Goal: Information Seeking & Learning: Learn about a topic

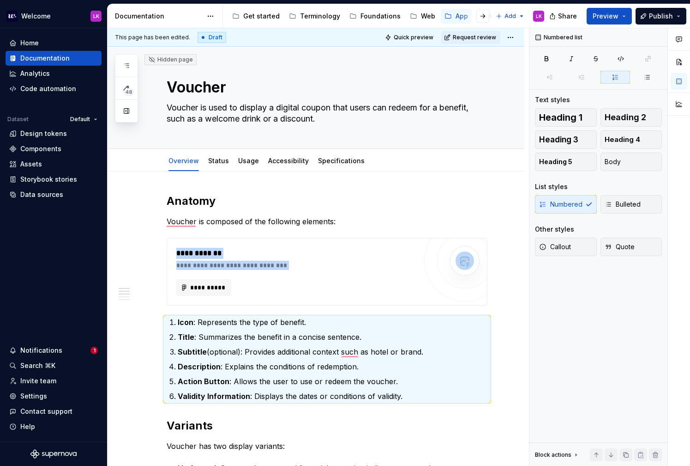
scroll to position [151, 0]
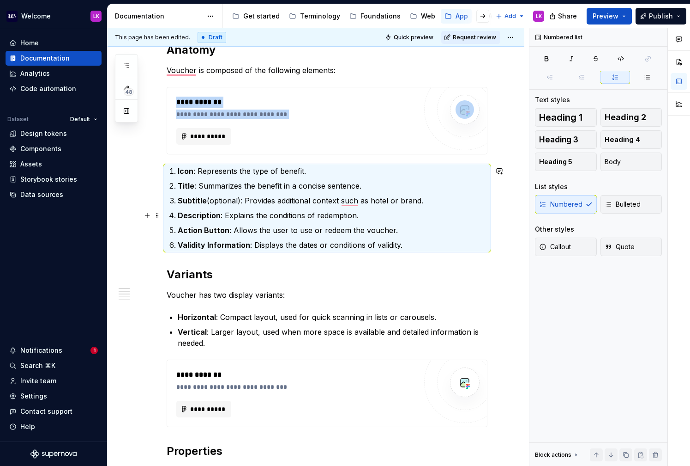
click at [270, 210] on p "Description : Explains the conditions of redemption." at bounding box center [333, 215] width 310 height 11
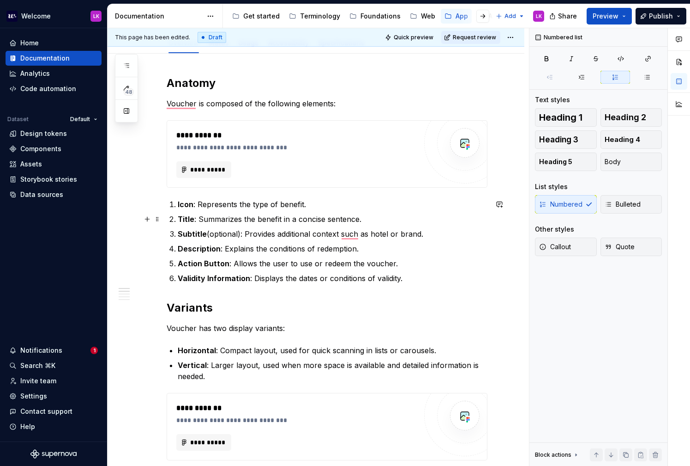
scroll to position [115, 0]
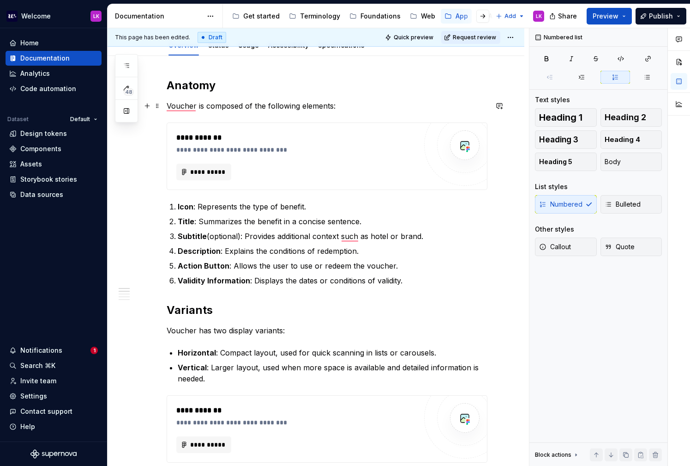
click at [164, 104] on div "**********" at bounding box center [316, 457] width 417 height 803
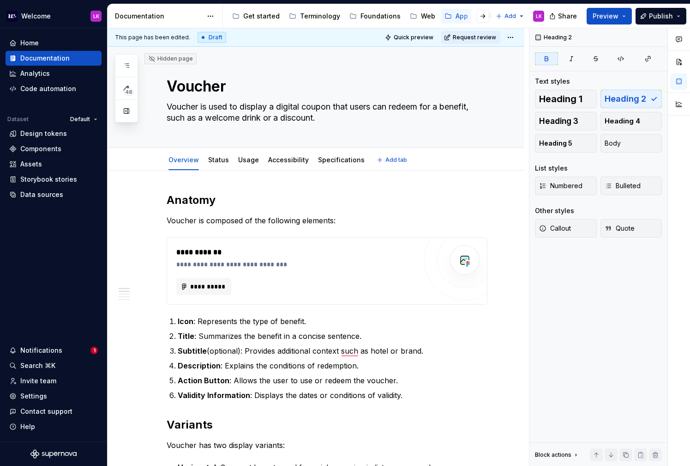
scroll to position [0, 0]
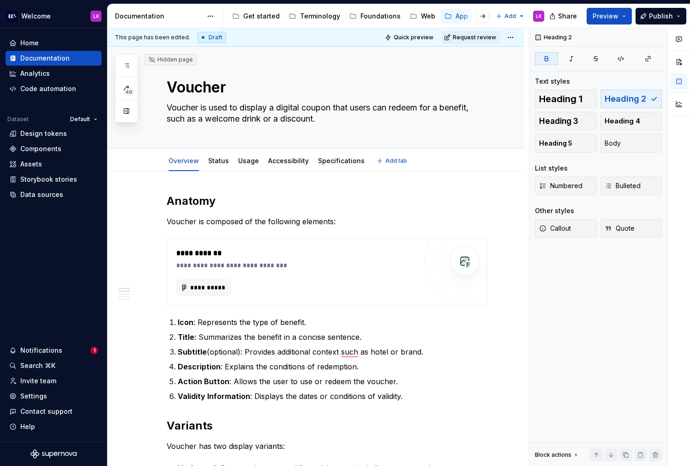
type textarea "*"
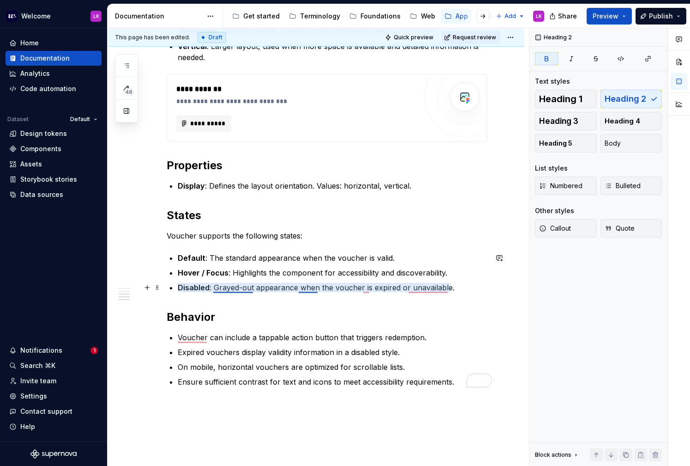
click at [225, 288] on p "Disabled : Grayed-out appearance when the voucher is expired or unavailable." at bounding box center [333, 287] width 310 height 11
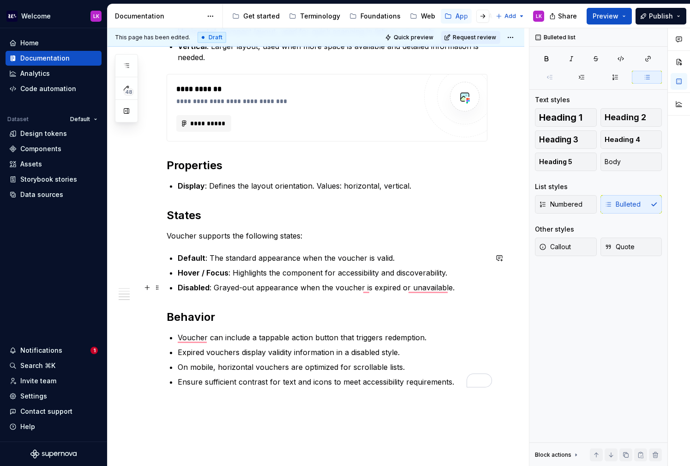
click at [226, 288] on p "Disabled : Grayed-out appearance when the voucher is expired or unavailable." at bounding box center [333, 287] width 310 height 11
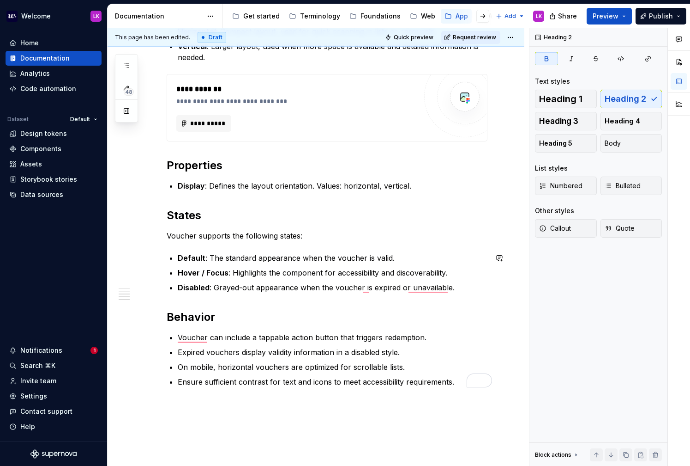
click at [368, 306] on div "**********" at bounding box center [327, 72] width 321 height 630
click at [367, 289] on p "Disabled : Grayed-out appearance when the voucher is expired or unavailable." at bounding box center [333, 287] width 310 height 11
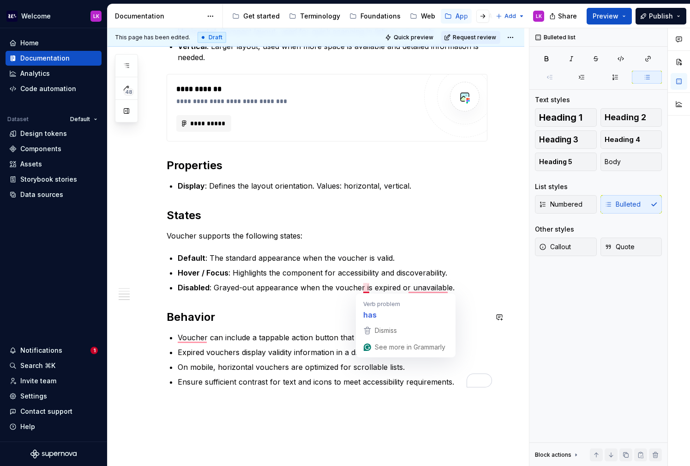
click at [326, 307] on div "**********" at bounding box center [327, 72] width 321 height 630
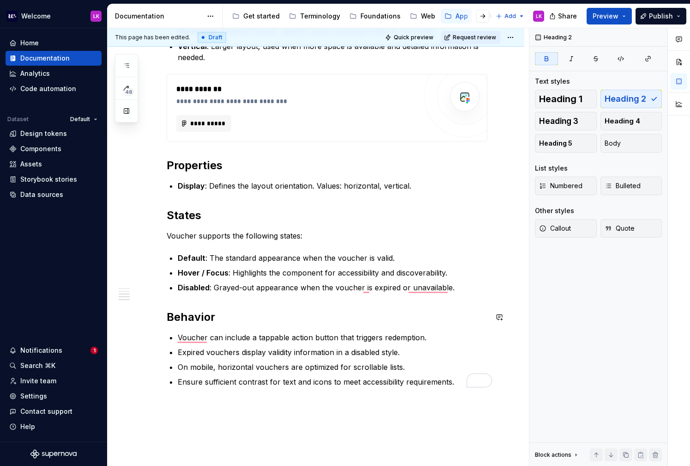
click at [364, 294] on div "**********" at bounding box center [327, 72] width 321 height 630
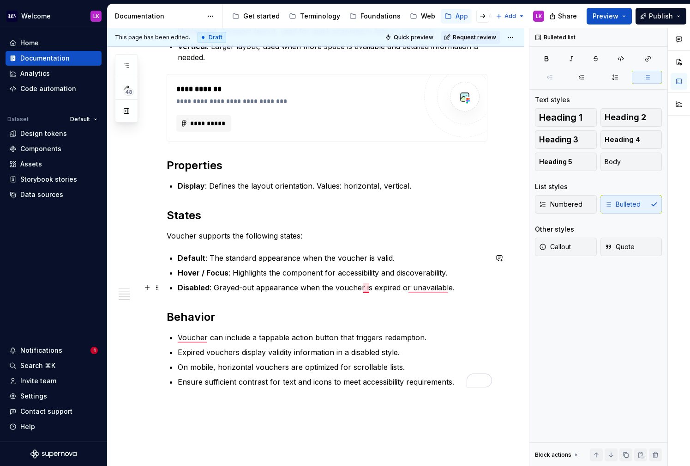
click at [366, 286] on p "Disabled : Grayed-out appearance when the voucher is expired or unavailable." at bounding box center [333, 287] width 310 height 11
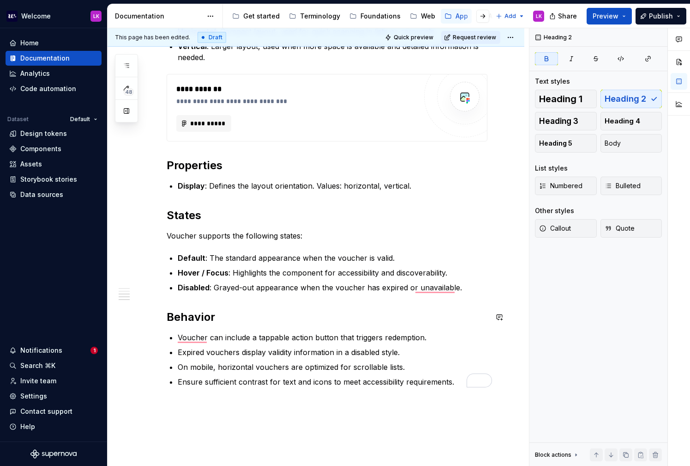
click at [424, 293] on div "**********" at bounding box center [327, 72] width 321 height 630
click at [423, 290] on p "Disabled : Grayed-out appearance when the voucher has expired or unavailable." at bounding box center [333, 287] width 310 height 11
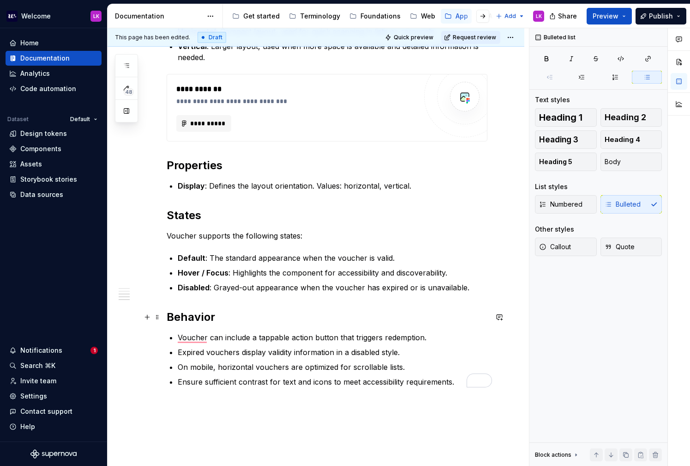
click at [370, 313] on h2 "Behavior" at bounding box center [327, 316] width 321 height 15
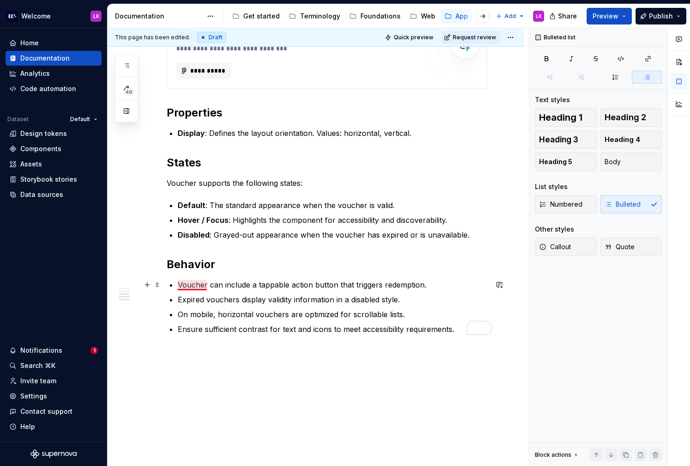
click at [193, 281] on p "Voucher can include a tappable action button that triggers redemption." at bounding box center [333, 284] width 310 height 11
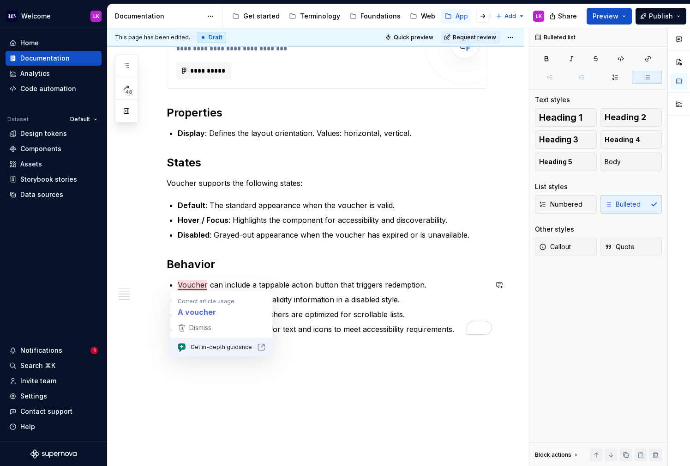
click at [245, 272] on div "**********" at bounding box center [327, 19] width 321 height 630
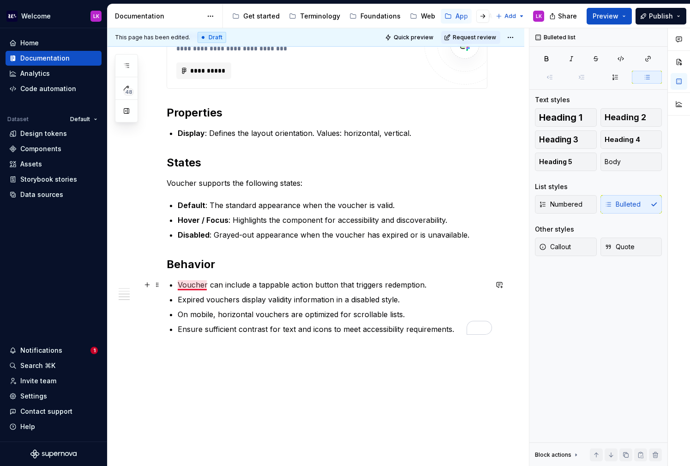
click at [192, 284] on p "Voucher can include a tappable action button that triggers redemption." at bounding box center [333, 284] width 310 height 11
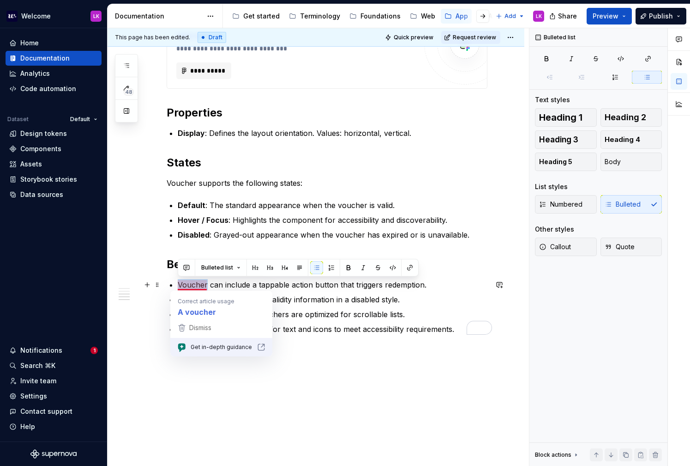
click at [192, 284] on p "Voucher can include a tappable action button that triggers redemption." at bounding box center [333, 284] width 310 height 11
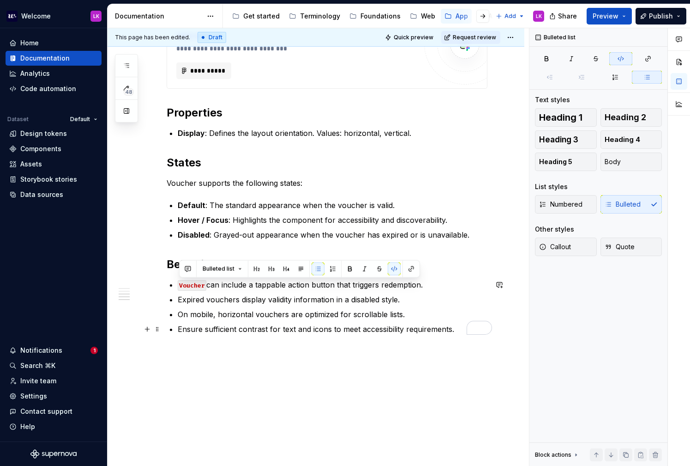
click at [205, 322] on ul "Voucher can include a tappable action button that triggers redemption. Expired …" at bounding box center [333, 306] width 310 height 55
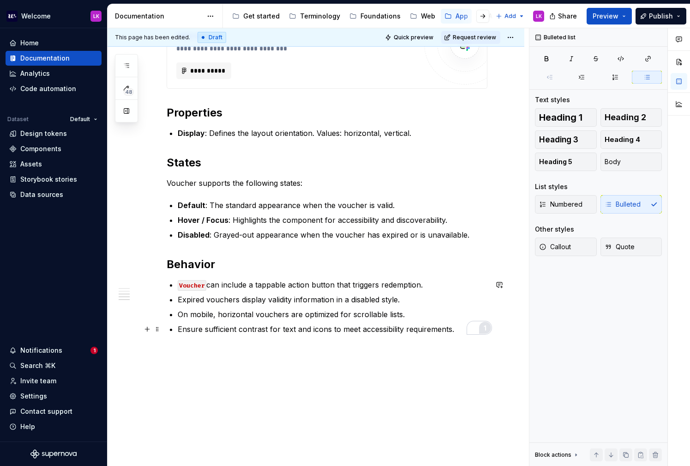
click at [482, 326] on div "1" at bounding box center [485, 327] width 10 height 10
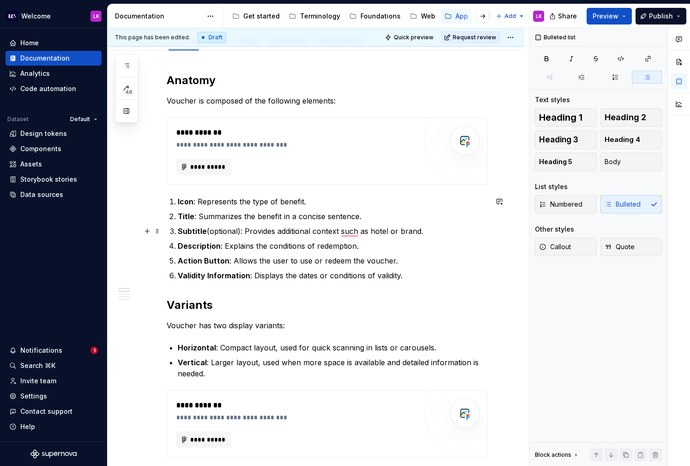
click at [351, 233] on p "Subtitle (optional): Provides additional context such as hotel or brand." at bounding box center [333, 230] width 310 height 11
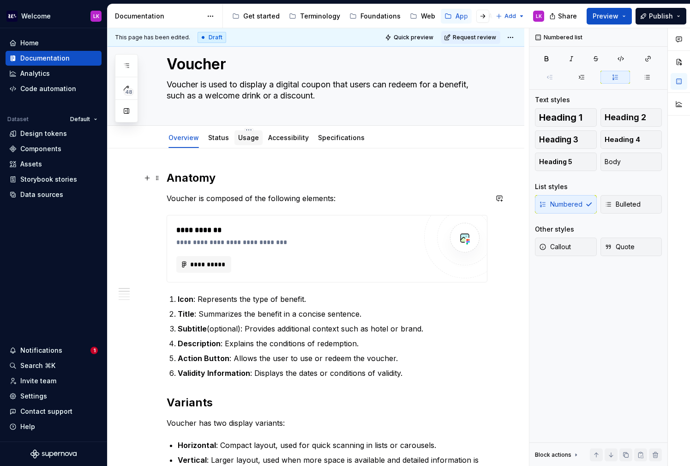
type textarea "*"
click at [216, 134] on link "Status" at bounding box center [218, 137] width 21 height 8
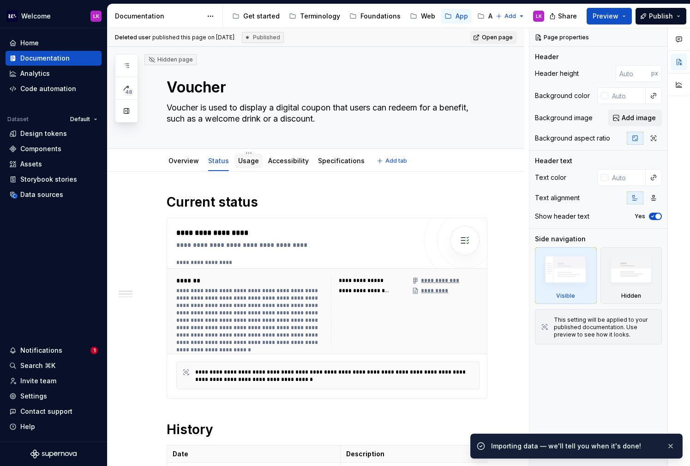
click at [247, 164] on div "Usage" at bounding box center [248, 160] width 21 height 9
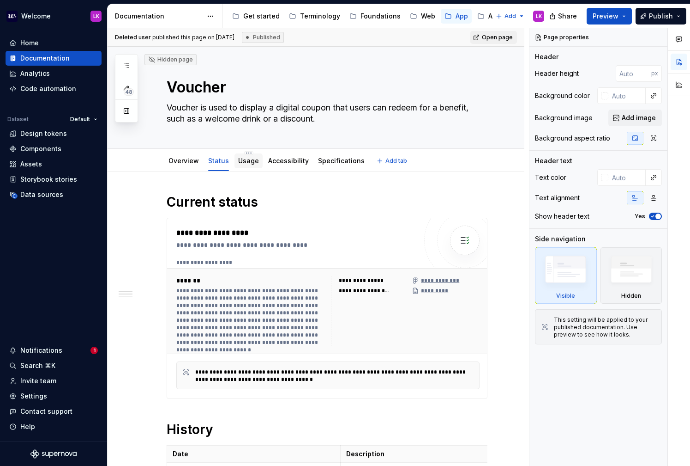
click at [245, 163] on link "Usage" at bounding box center [248, 161] width 21 height 8
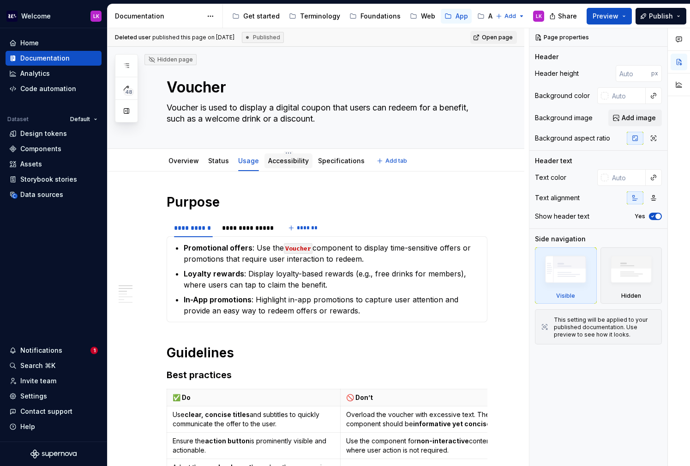
click at [287, 168] on div "Accessibility" at bounding box center [289, 160] width 48 height 17
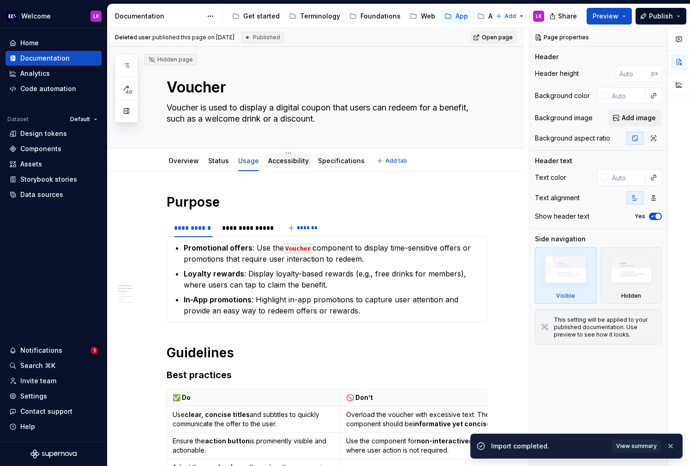
click at [273, 163] on link "Accessibility" at bounding box center [288, 161] width 41 height 8
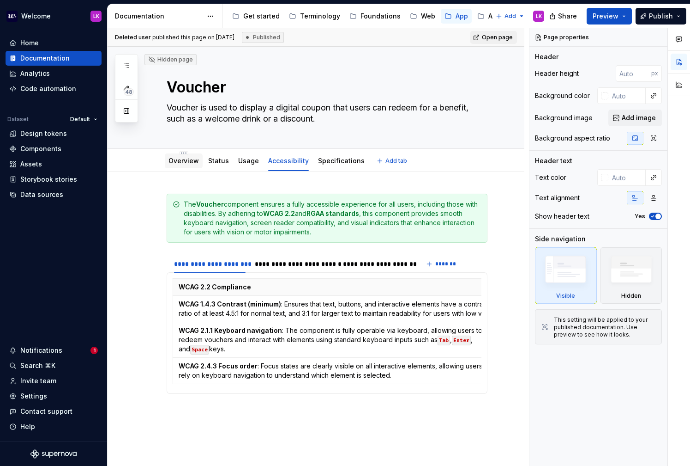
click at [183, 162] on link "Overview" at bounding box center [184, 161] width 30 height 8
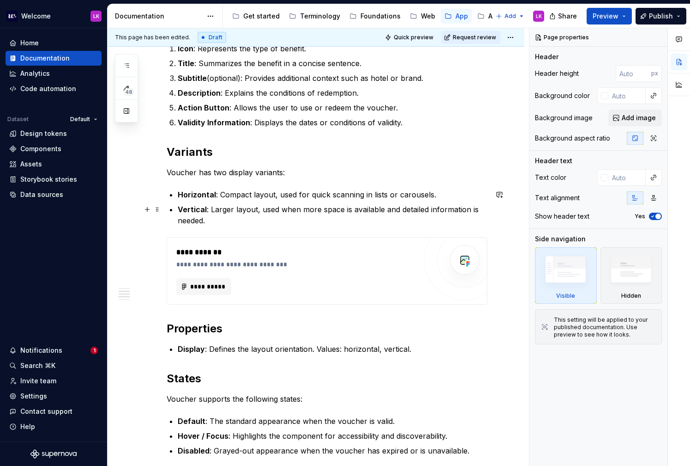
scroll to position [282, 0]
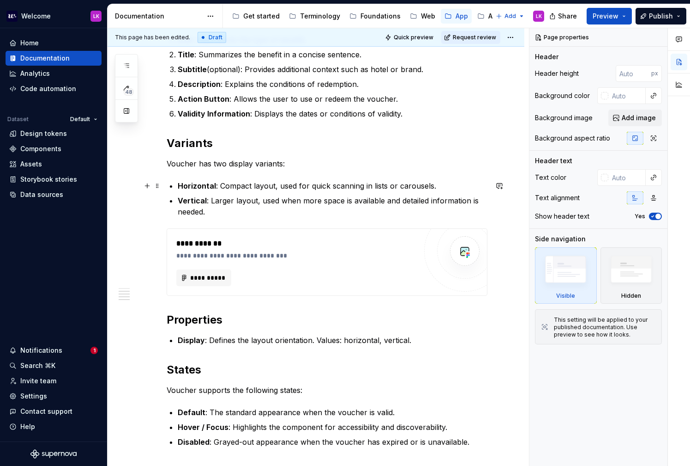
click at [193, 185] on strong "Horizontal" at bounding box center [197, 185] width 38 height 9
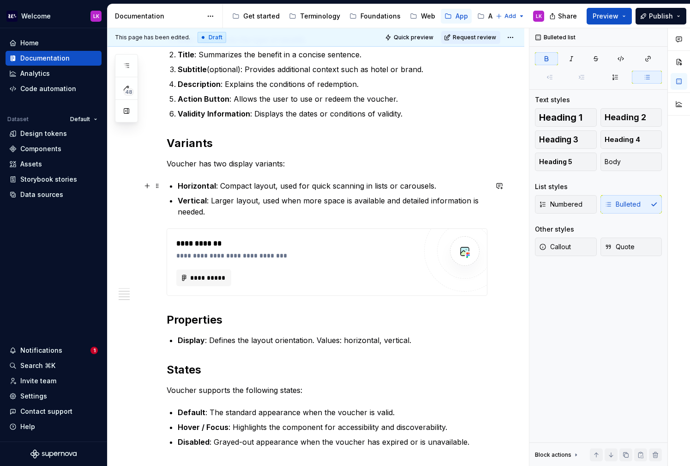
type textarea "*"
click at [193, 185] on strong "Horizontal" at bounding box center [197, 185] width 38 height 9
click at [193, 200] on strong "Vertical" at bounding box center [192, 200] width 29 height 9
click at [214, 216] on p "Vertical : Larger layout, used when more space is available and detailed inform…" at bounding box center [333, 206] width 310 height 22
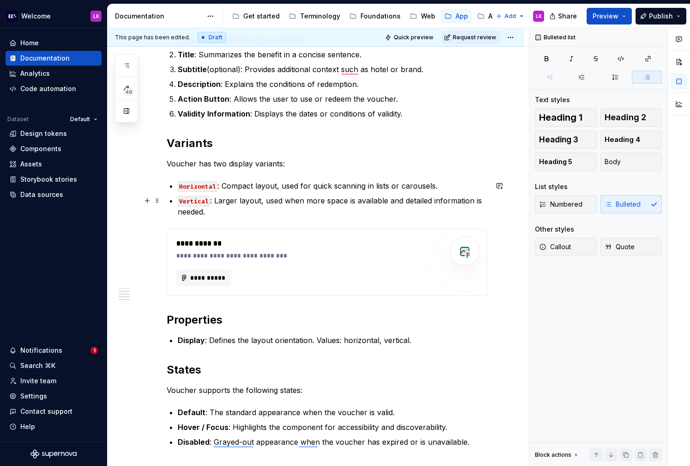
click at [179, 200] on code "Vertical" at bounding box center [194, 201] width 32 height 11
click at [177, 204] on div "**********" at bounding box center [327, 226] width 321 height 630
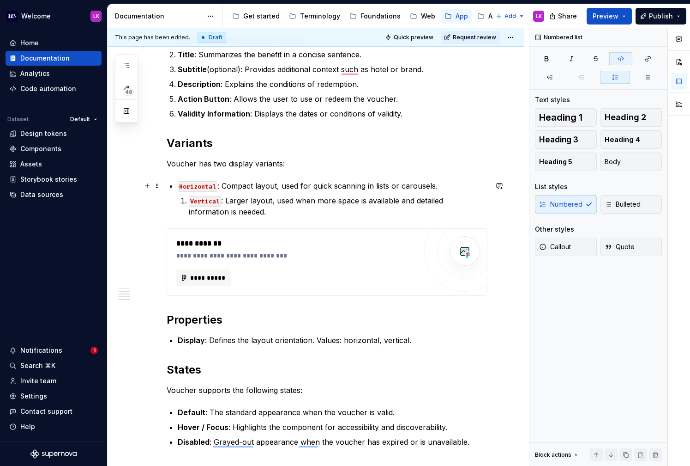
click at [181, 185] on code "Horizontal" at bounding box center [198, 186] width 40 height 11
click at [180, 188] on code "Horizontal" at bounding box center [198, 186] width 40 height 11
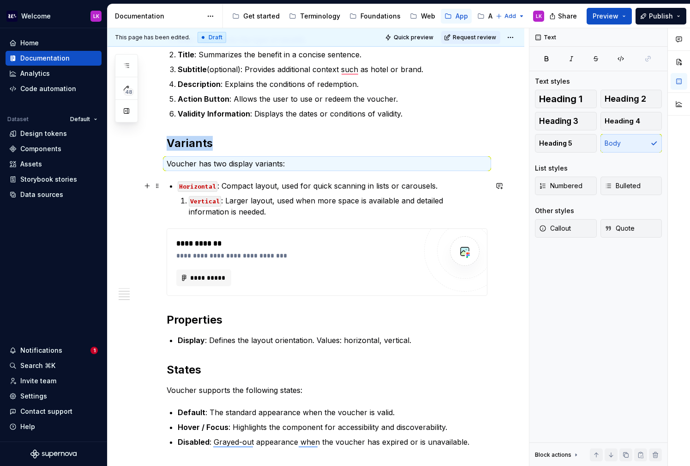
click at [178, 183] on li "Horizontal : Compact layout, used for quick scanning in lists or carousels. Ver…" at bounding box center [333, 198] width 310 height 37
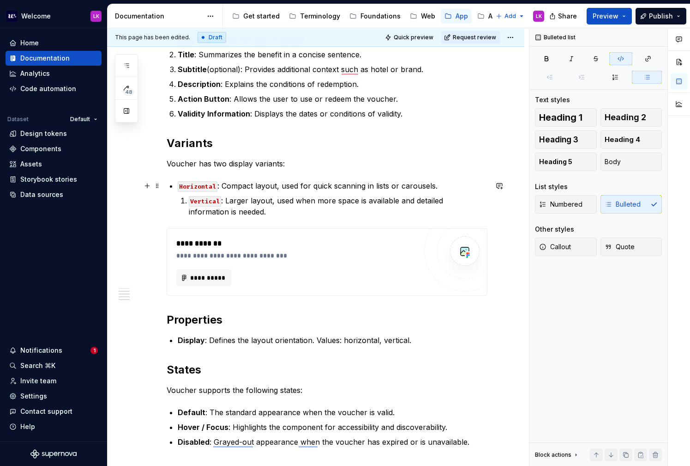
click at [179, 189] on code "Horizontal" at bounding box center [198, 186] width 40 height 11
click at [177, 187] on div "**********" at bounding box center [327, 226] width 321 height 630
drag, startPoint x: 176, startPoint y: 194, endPoint x: 176, endPoint y: 203, distance: 8.3
click at [176, 196] on div "**********" at bounding box center [327, 226] width 321 height 630
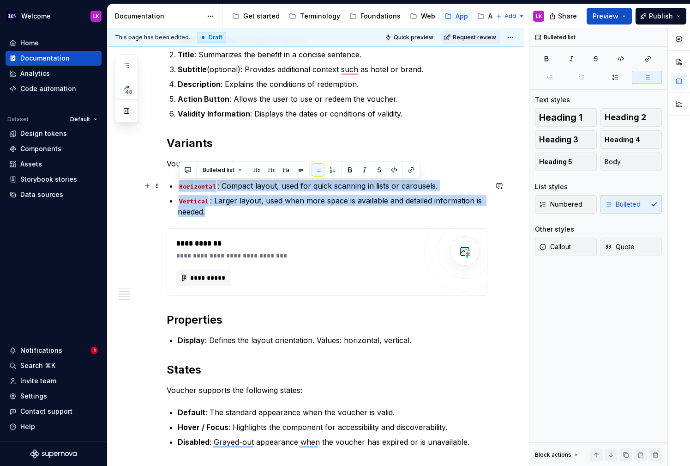
drag, startPoint x: 226, startPoint y: 212, endPoint x: 172, endPoint y: 185, distance: 60.3
click at [178, 185] on ul "Horizontal : Compact layout, used for quick scanning in lists or carousels. Ver…" at bounding box center [333, 198] width 310 height 37
click at [317, 164] on button "button" at bounding box center [318, 169] width 13 height 13
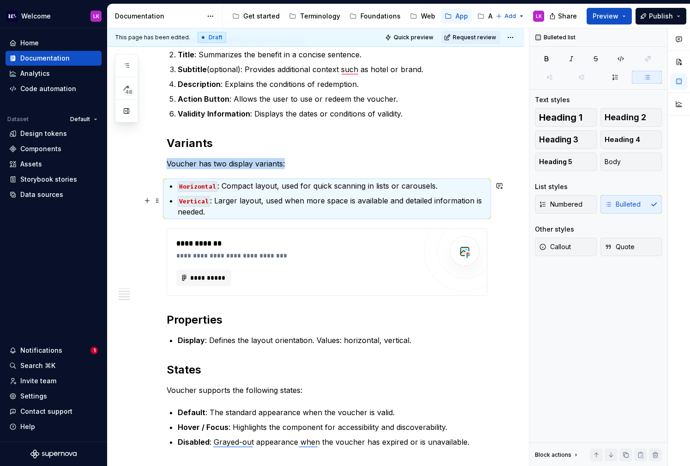
click at [230, 210] on p "Vertical : Larger layout, used when more space is available and detailed inform…" at bounding box center [333, 206] width 310 height 22
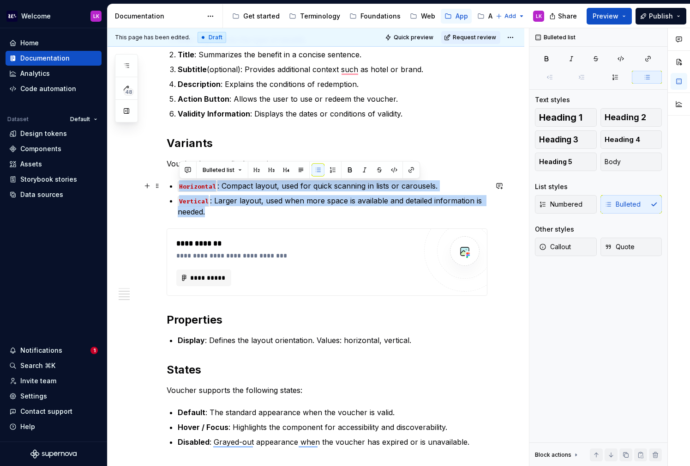
drag, startPoint x: 219, startPoint y: 213, endPoint x: 164, endPoint y: 181, distance: 63.7
click at [164, 181] on div "**********" at bounding box center [316, 290] width 417 height 803
click at [319, 173] on button "button" at bounding box center [318, 169] width 13 height 13
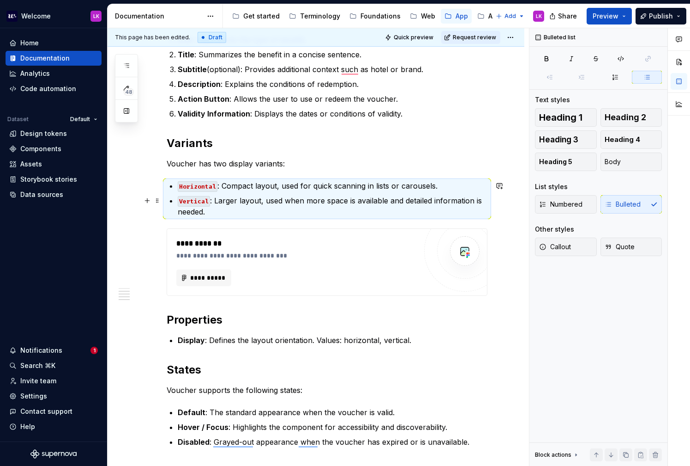
click at [178, 200] on code "Vertical" at bounding box center [194, 201] width 32 height 11
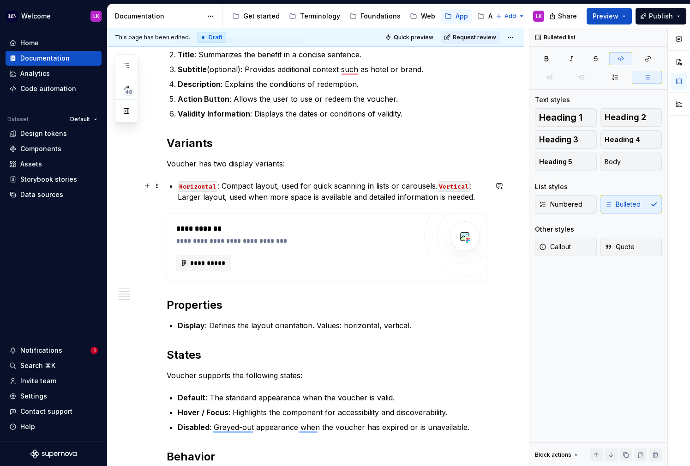
click at [178, 186] on li "Horizontal : Compact layout, used for quick scanning in lists or carousels. Ver…" at bounding box center [333, 191] width 310 height 22
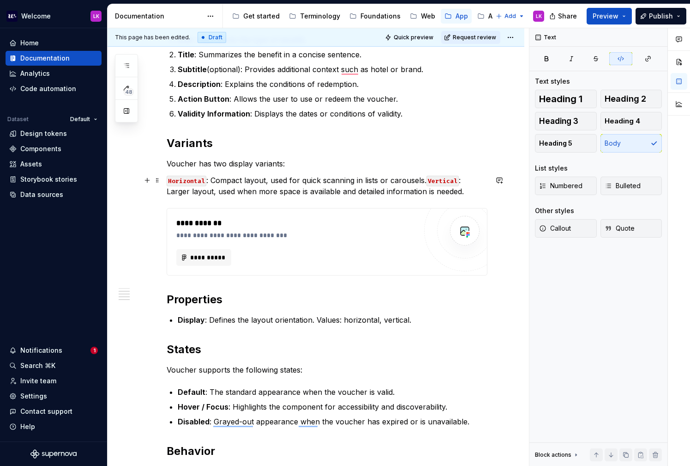
click at [427, 182] on code "Vertical" at bounding box center [443, 180] width 32 height 11
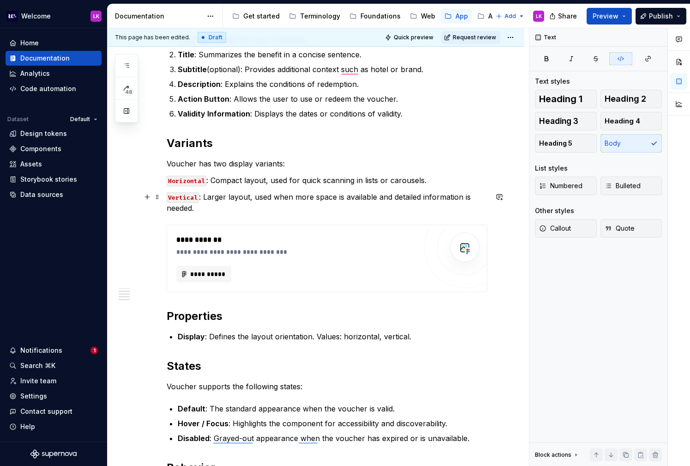
click at [241, 208] on p "Vertical : Larger layout, used when more space is available and detailed inform…" at bounding box center [327, 202] width 321 height 22
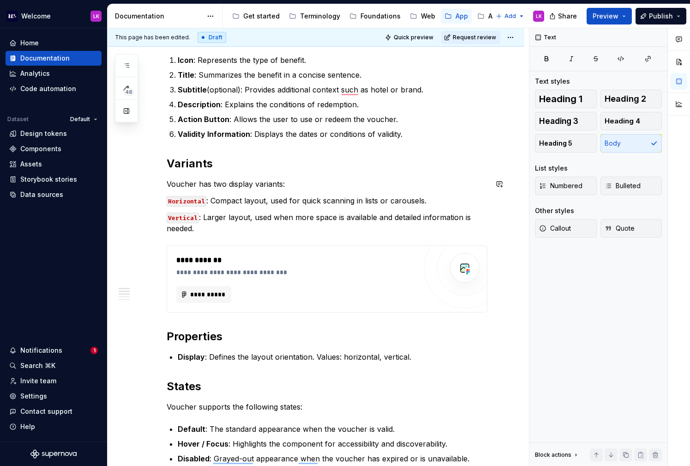
scroll to position [303, 0]
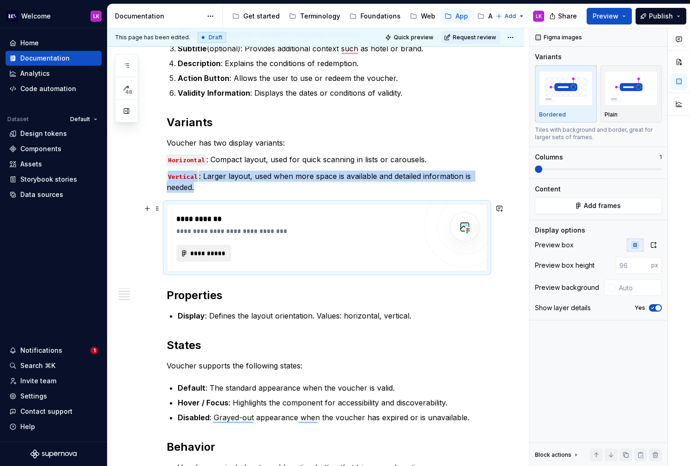
click at [209, 257] on span "**********" at bounding box center [208, 252] width 36 height 9
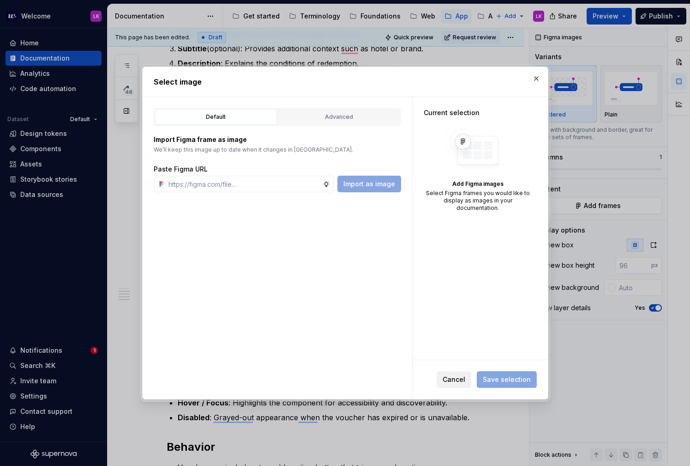
click at [463, 383] on span "Cancel" at bounding box center [454, 379] width 23 height 9
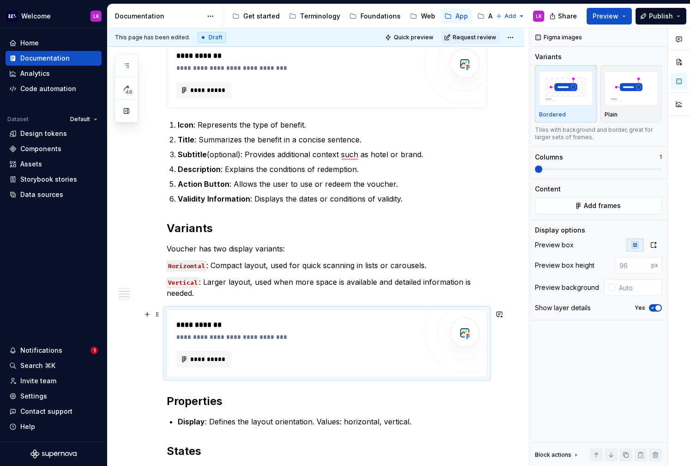
scroll to position [0, 0]
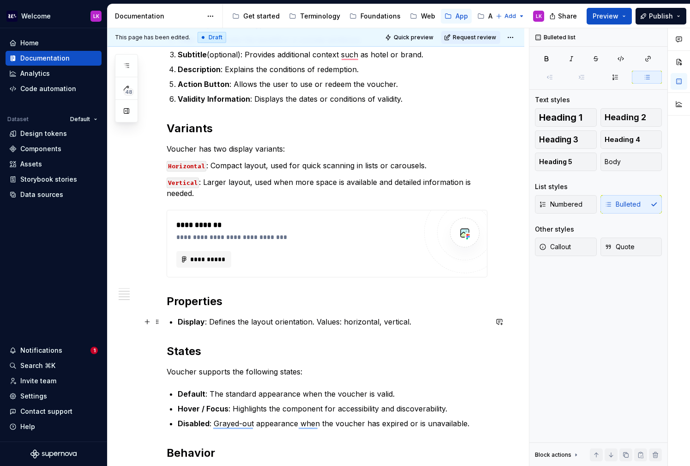
click at [352, 322] on p "Display : Defines the layout orientation. Values: horizontal, vertical." at bounding box center [333, 321] width 310 height 11
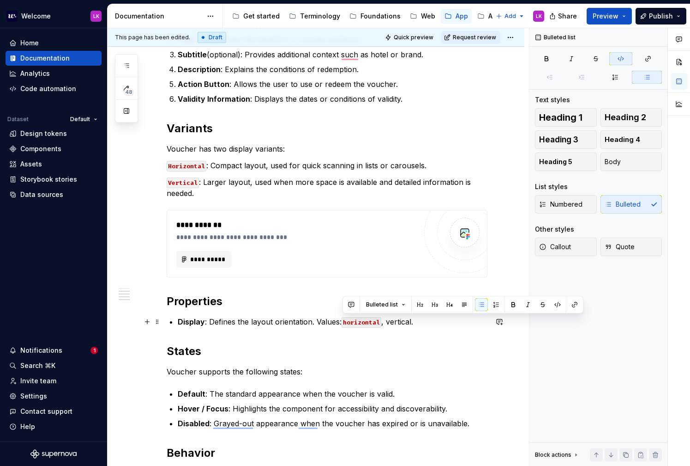
click at [402, 322] on p "Display : Defines the layout orientation. Values: horizontal , vertical." at bounding box center [333, 321] width 310 height 11
click at [285, 188] on p "Vertical : Larger layout, used when more space is available and detailed inform…" at bounding box center [327, 187] width 321 height 22
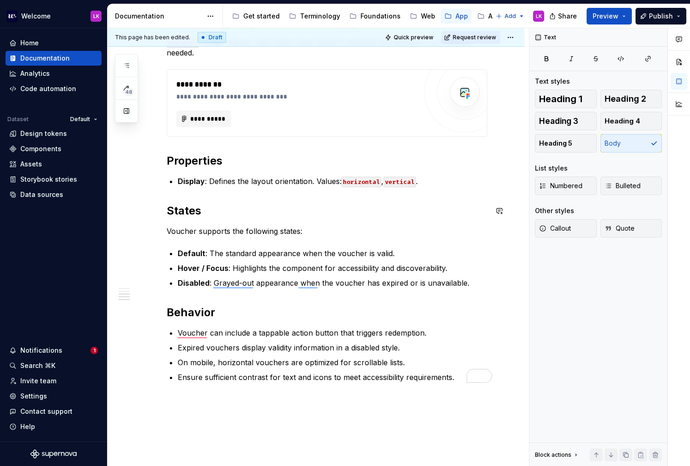
scroll to position [504, 0]
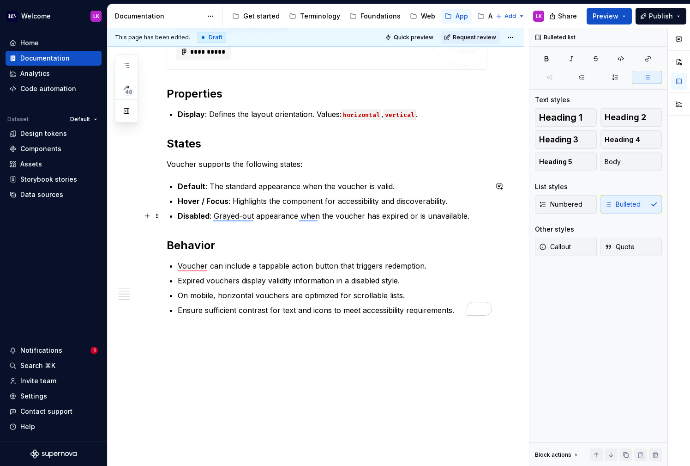
click at [220, 217] on p "Disabled : Grayed-out appearance when the voucher has expired or is unavailable." at bounding box center [333, 215] width 310 height 11
click at [232, 217] on p "Disabled : Grayed-out appearance when the voucher has expired or is unavailable." at bounding box center [333, 215] width 310 height 11
click at [247, 216] on p "Disabled : Grayed-out appearance when the voucher has expired or is unavailable." at bounding box center [333, 215] width 310 height 11
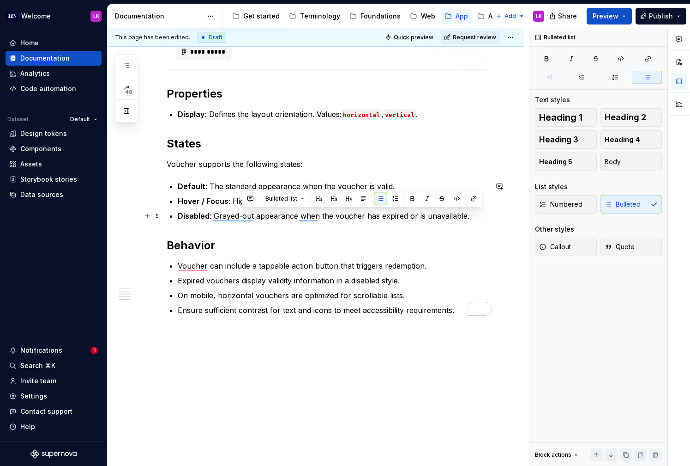
click at [228, 216] on p "Disabled : Grayed-out appearance when the voucher has expired or is unavailable." at bounding box center [333, 215] width 310 height 11
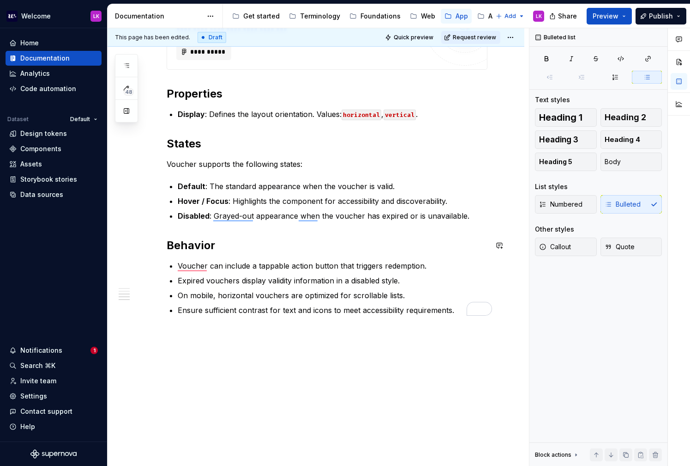
click at [305, 253] on div "**********" at bounding box center [327, 2] width 321 height 626
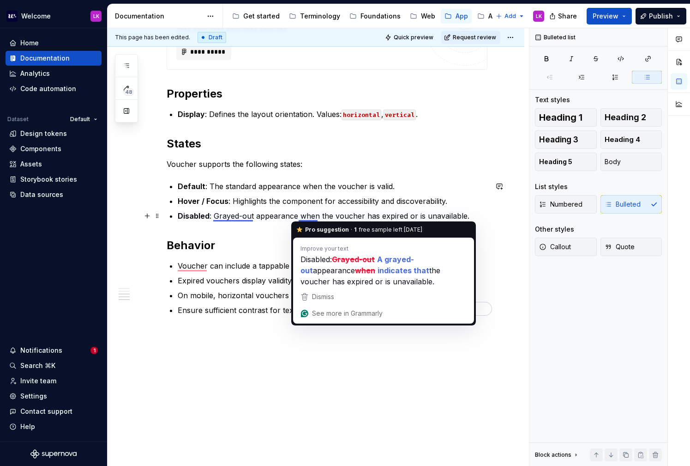
click at [305, 218] on p "Disabled : Grayed-out appearance when the voucher has expired or is unavailable." at bounding box center [333, 215] width 310 height 11
click at [257, 251] on h2 "Behavior" at bounding box center [327, 245] width 321 height 15
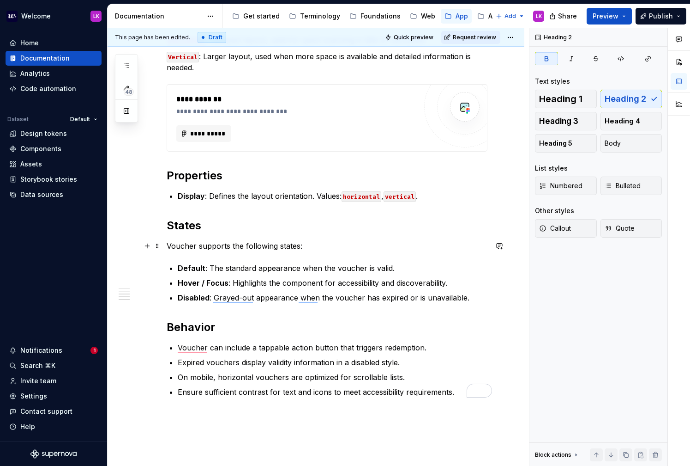
scroll to position [415, 0]
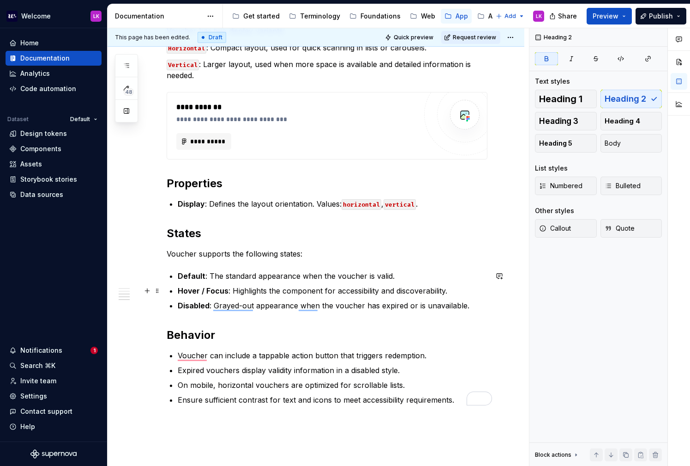
click at [258, 290] on p "Hover / Focus : Highlights the component for accessibility and discoverability." at bounding box center [333, 290] width 310 height 11
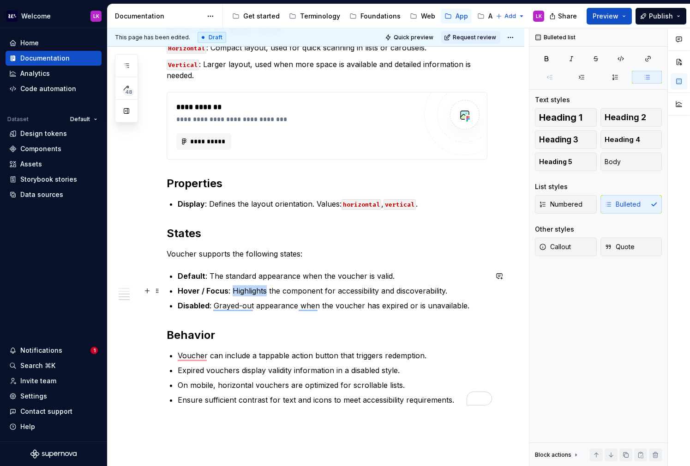
click at [258, 290] on p "Hover / Focus : Highlights the component for accessibility and discoverability." at bounding box center [333, 290] width 310 height 11
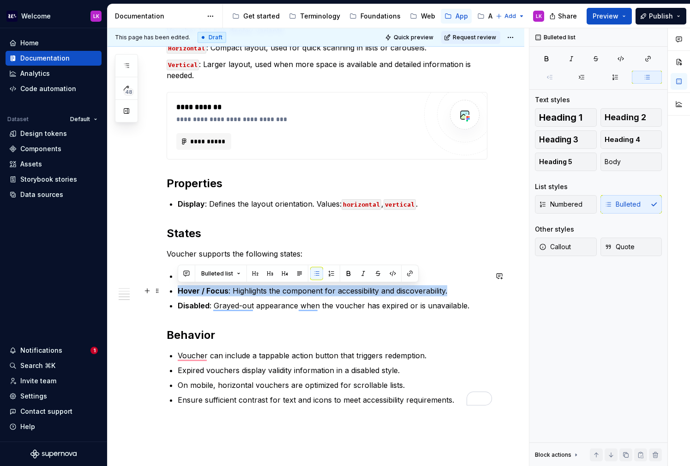
click at [258, 290] on p "Hover / Focus : Highlights the component for accessibility and discoverability." at bounding box center [333, 290] width 310 height 11
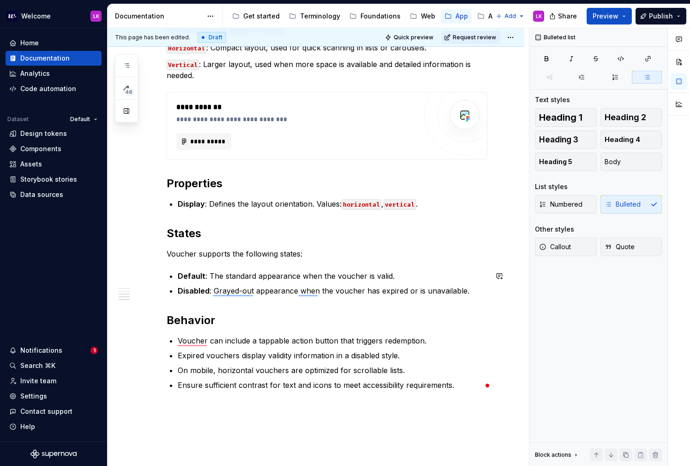
click at [258, 290] on p "Disabled : Grayed-out appearance when the voucher has expired or is unavailable." at bounding box center [333, 290] width 310 height 11
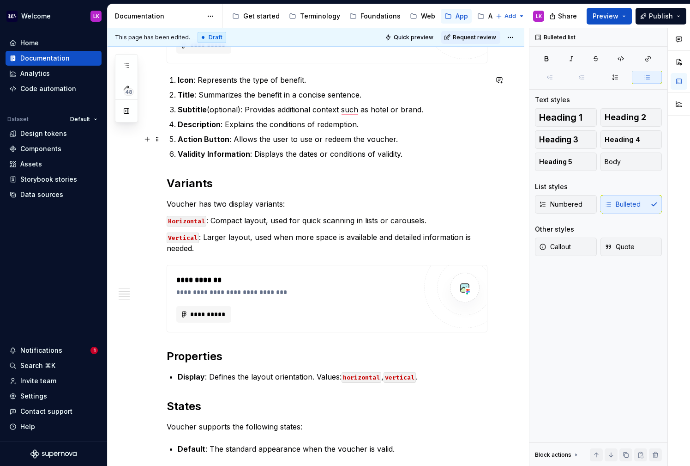
scroll to position [321, 0]
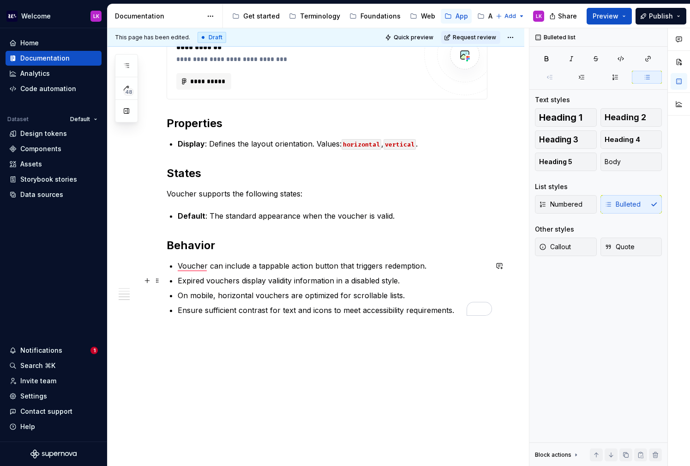
click at [191, 280] on p "Expired vouchers display validity information in a disabled style." at bounding box center [333, 280] width 310 height 11
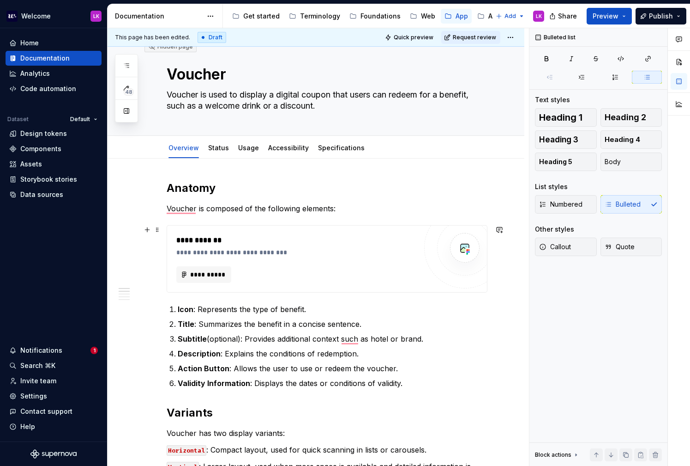
scroll to position [0, 0]
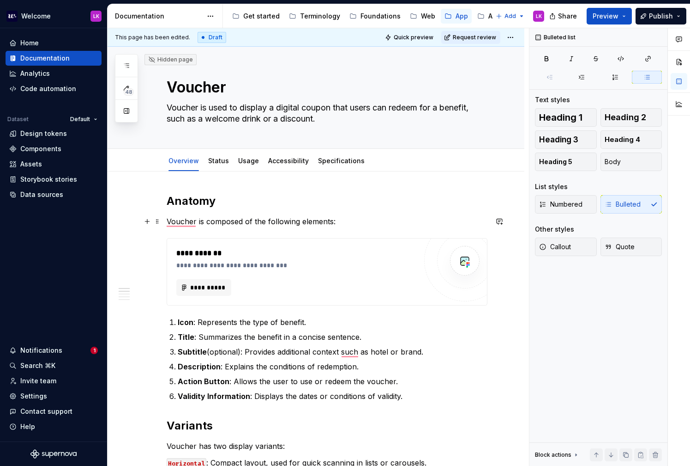
click at [204, 223] on p "Voucher is composed of the following elements:" at bounding box center [327, 221] width 321 height 11
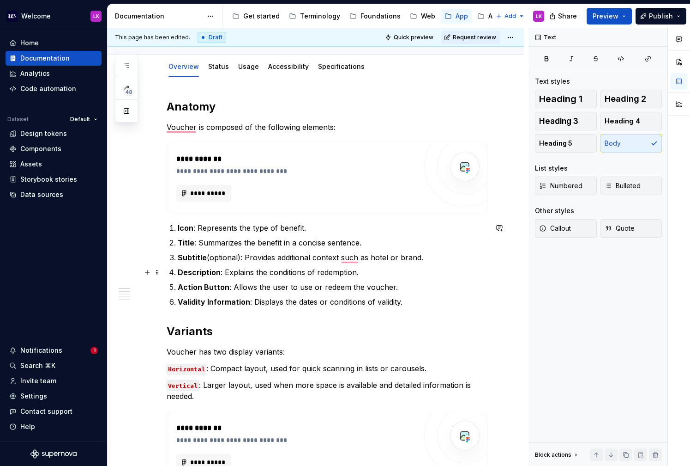
scroll to position [68, 0]
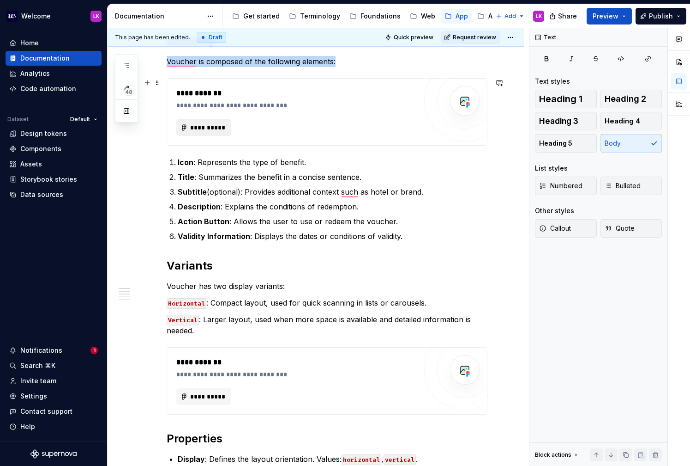
click at [217, 122] on button "**********" at bounding box center [203, 127] width 55 height 17
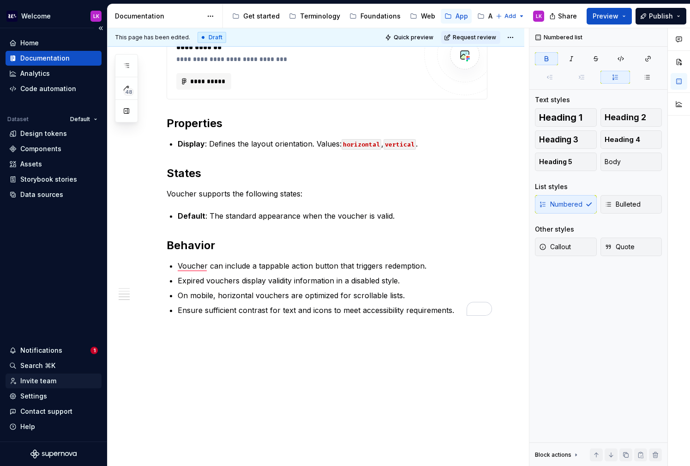
type textarea "*"
